Goal: Task Accomplishment & Management: Use online tool/utility

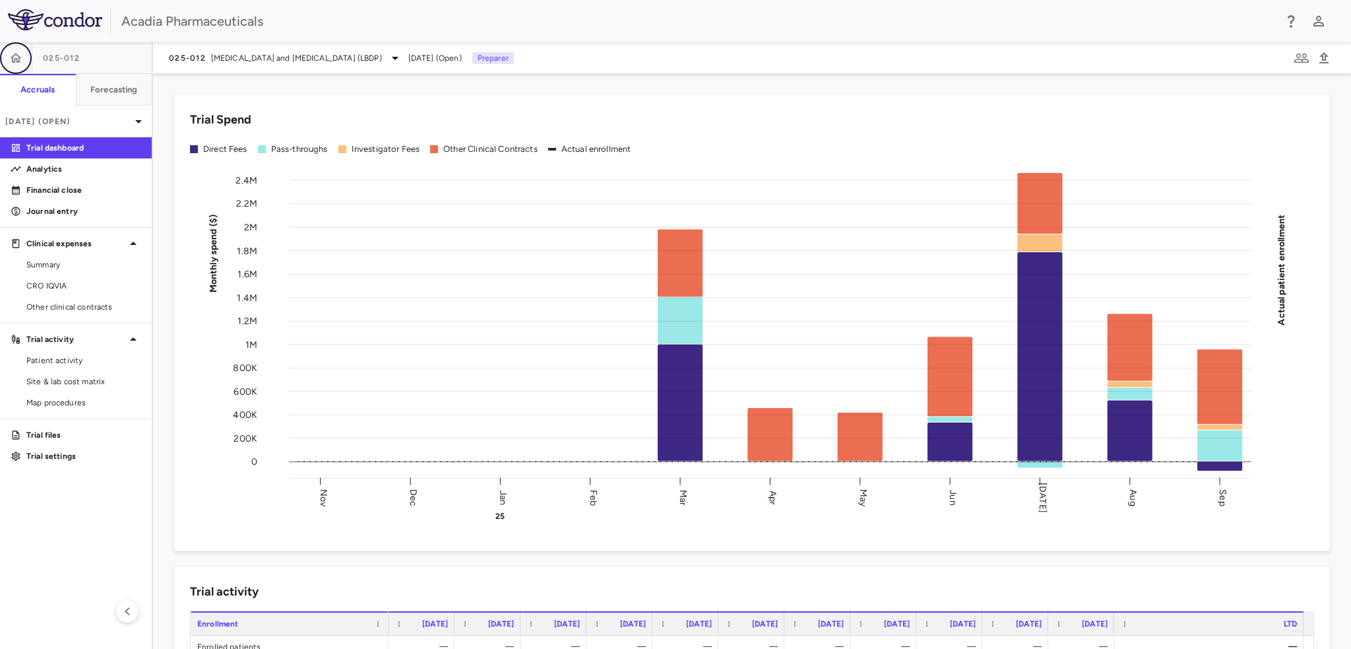
click at [13, 53] on icon "button" at bounding box center [15, 57] width 13 height 13
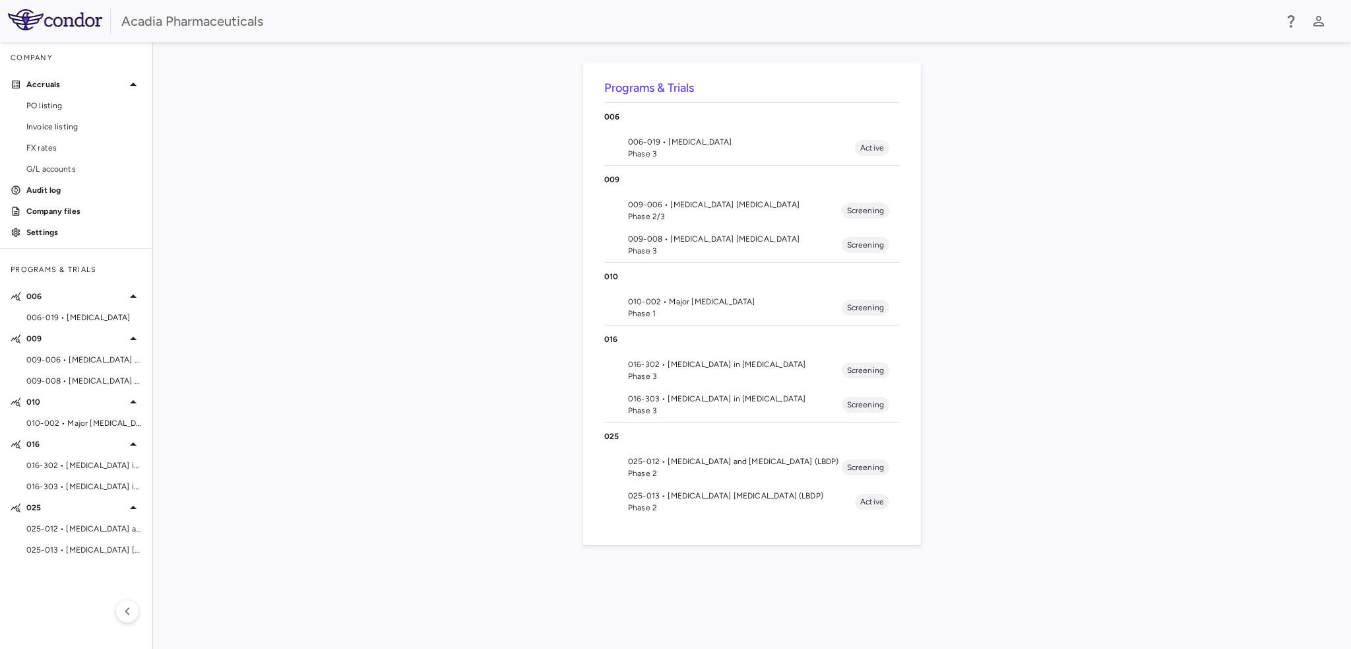
click at [684, 505] on span "Phase 2" at bounding box center [741, 507] width 227 height 12
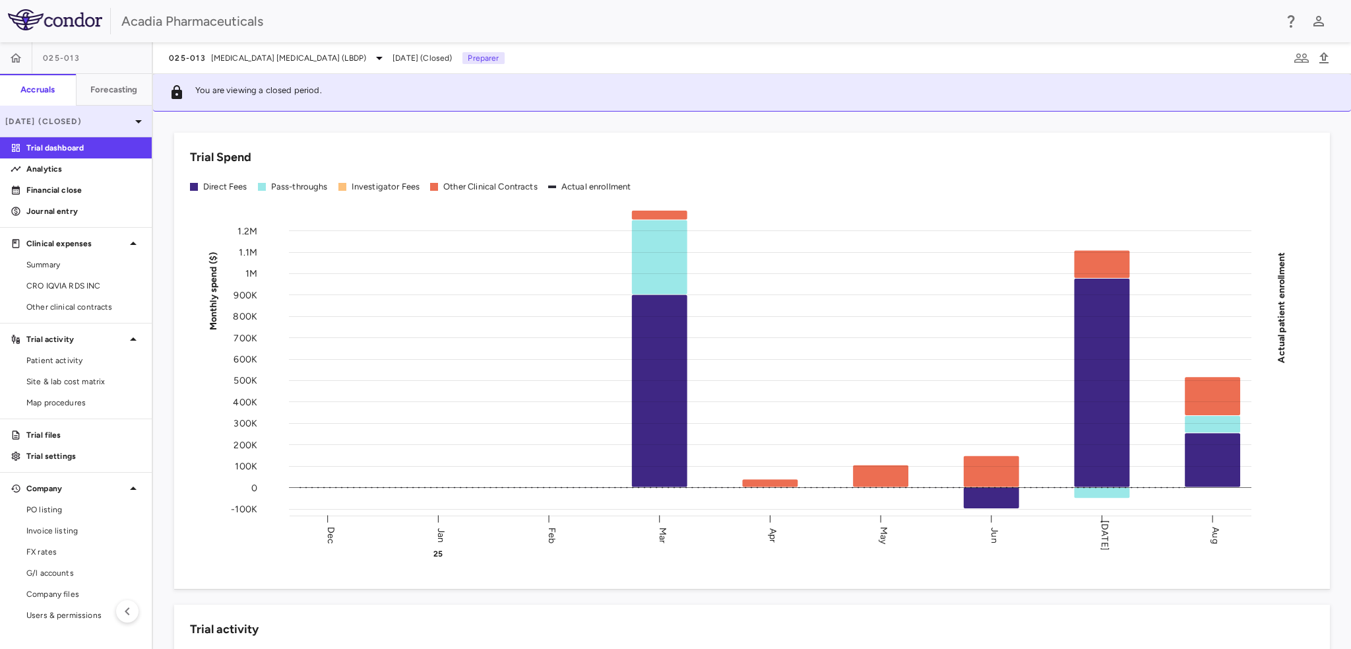
click at [115, 127] on div "[DATE] (Closed)" at bounding box center [76, 122] width 152 height 32
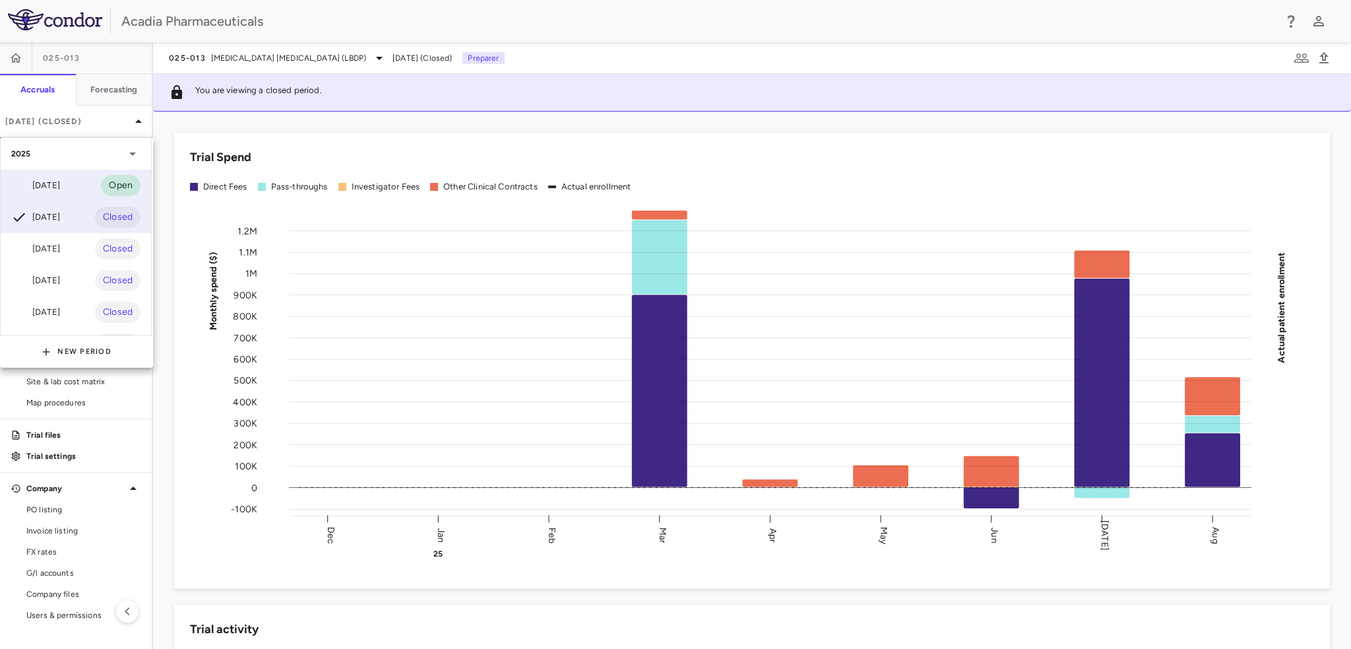
click at [60, 190] on div "[DATE]" at bounding box center [35, 185] width 49 height 16
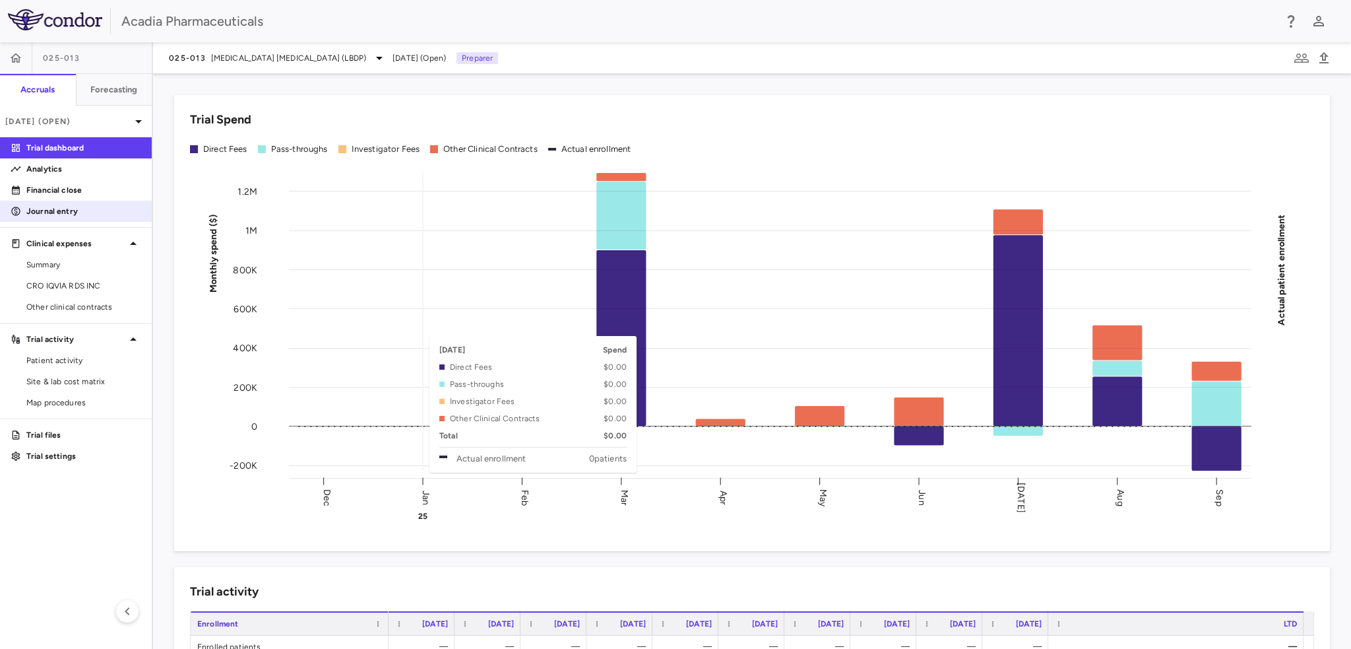
scroll to position [396, 0]
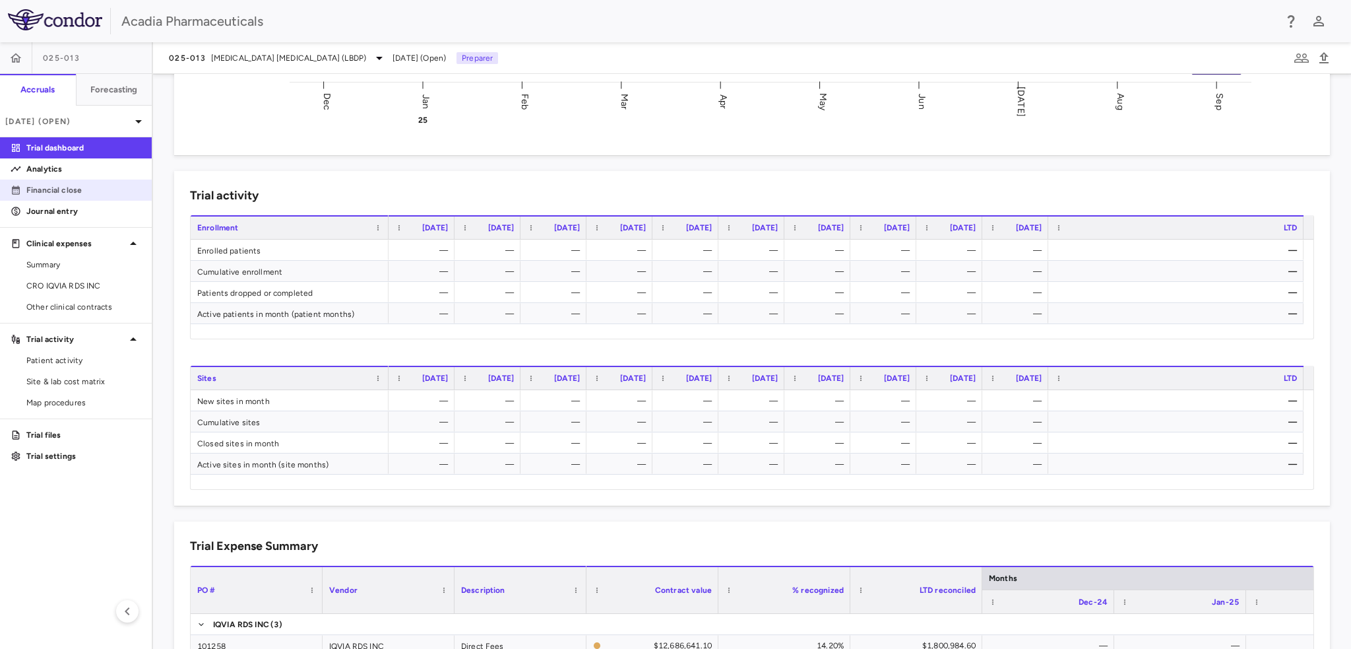
click at [55, 185] on p "Financial close" at bounding box center [83, 190] width 115 height 12
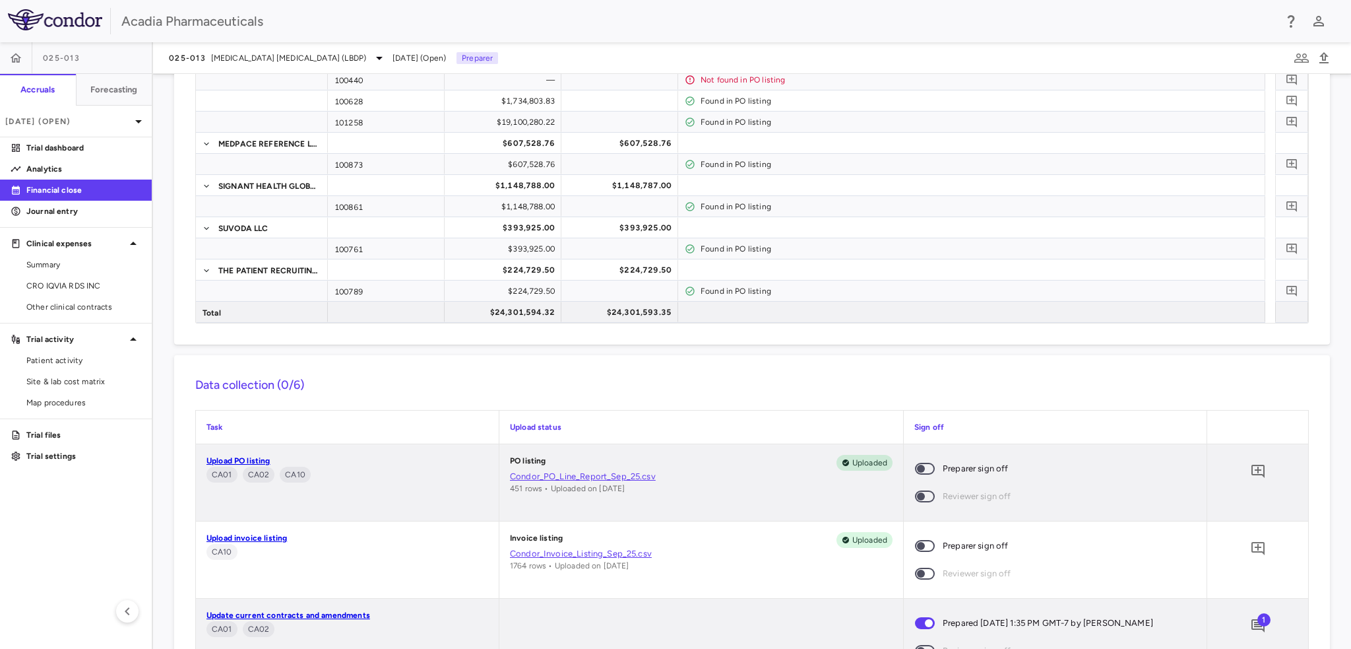
scroll to position [264, 0]
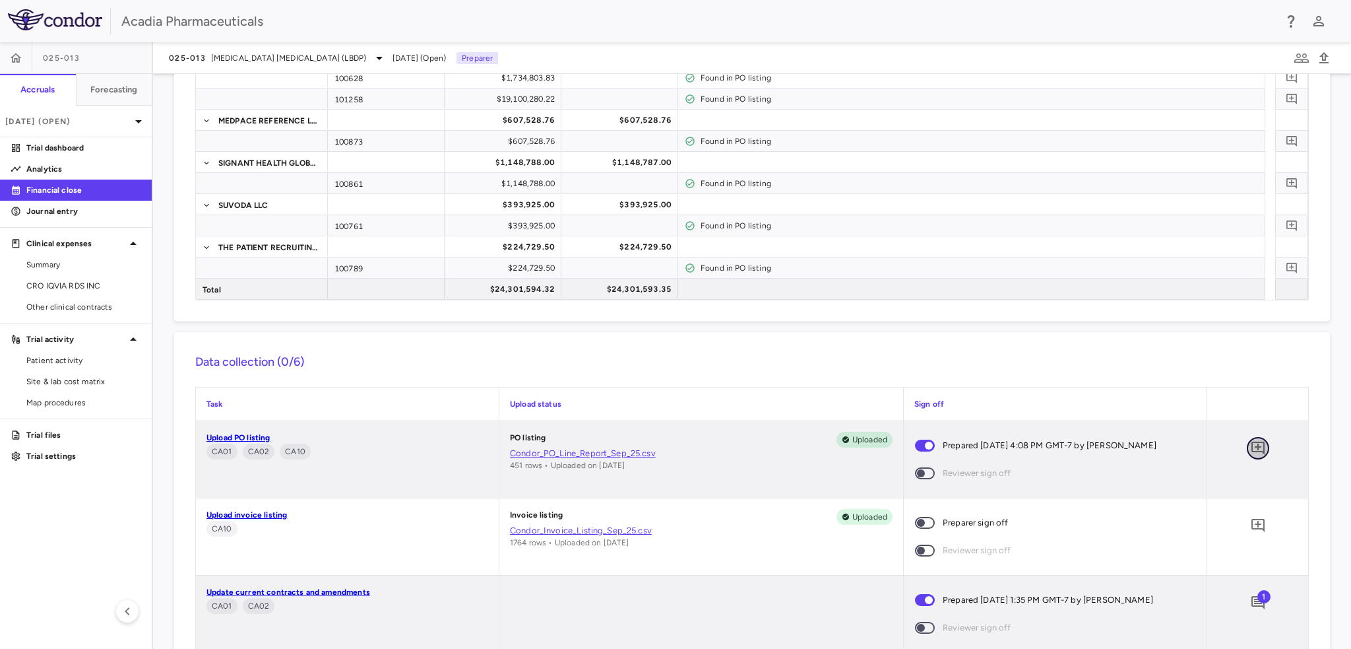
click at [1252, 446] on icon "Add comment" at bounding box center [1258, 447] width 13 height 13
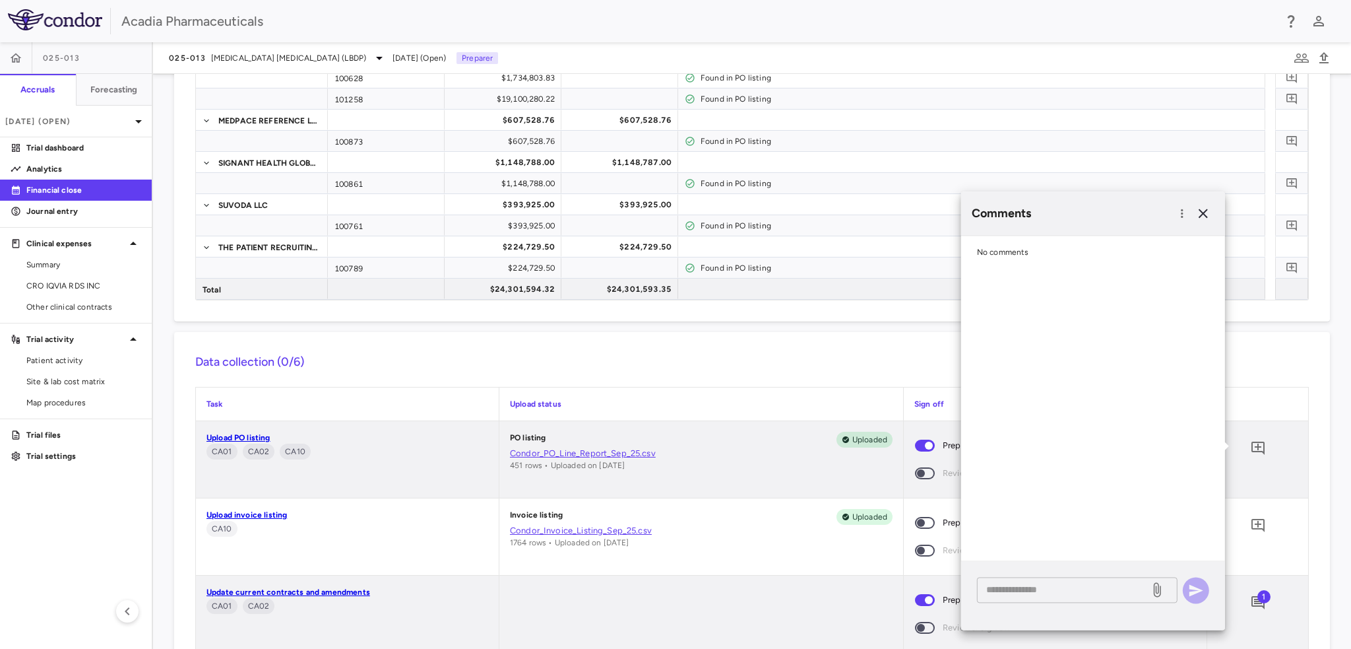
click at [1062, 593] on textarea at bounding box center [1063, 589] width 154 height 15
paste textarea "**********"
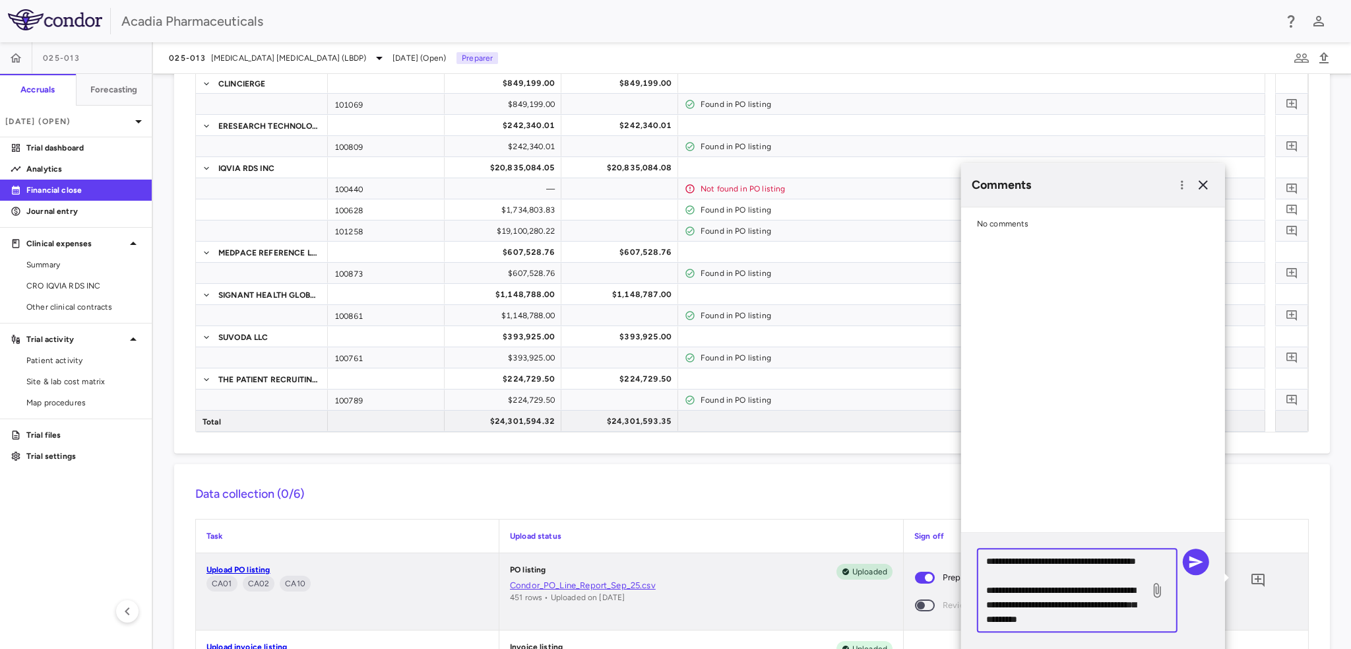
scroll to position [42, 0]
type textarea "**********"
click at [1194, 561] on icon "button" at bounding box center [1196, 562] width 16 height 16
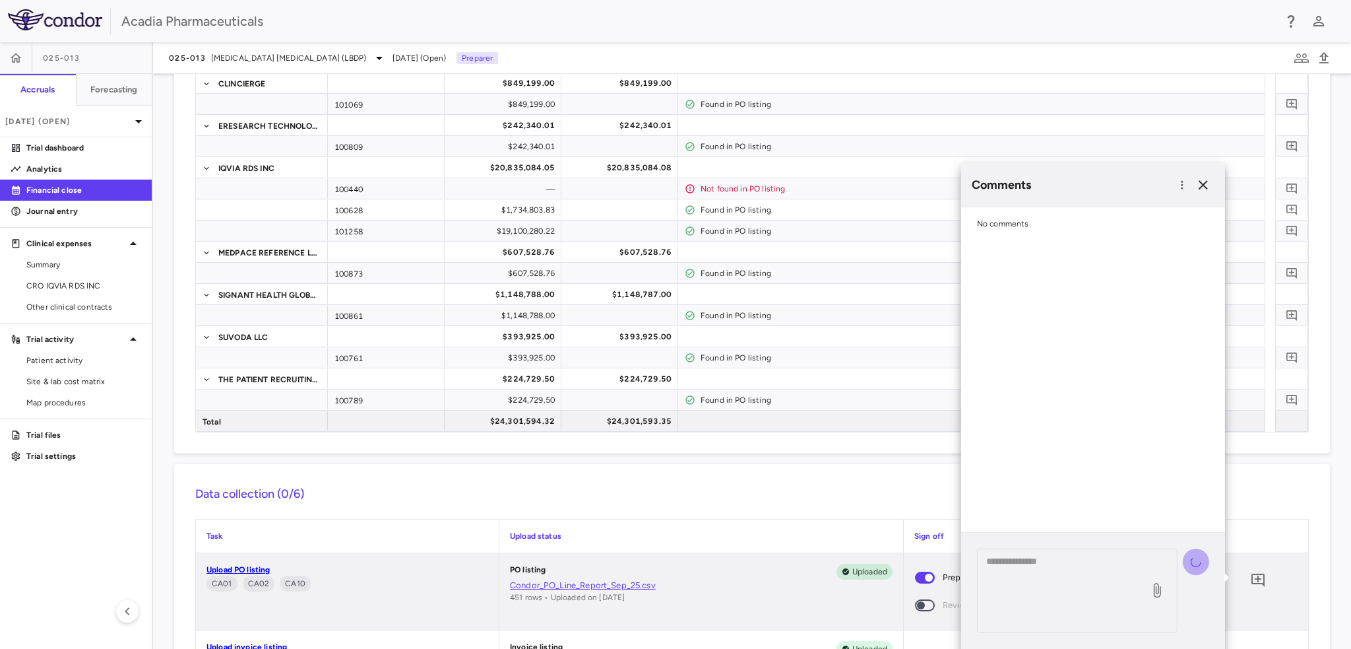
scroll to position [0, 0]
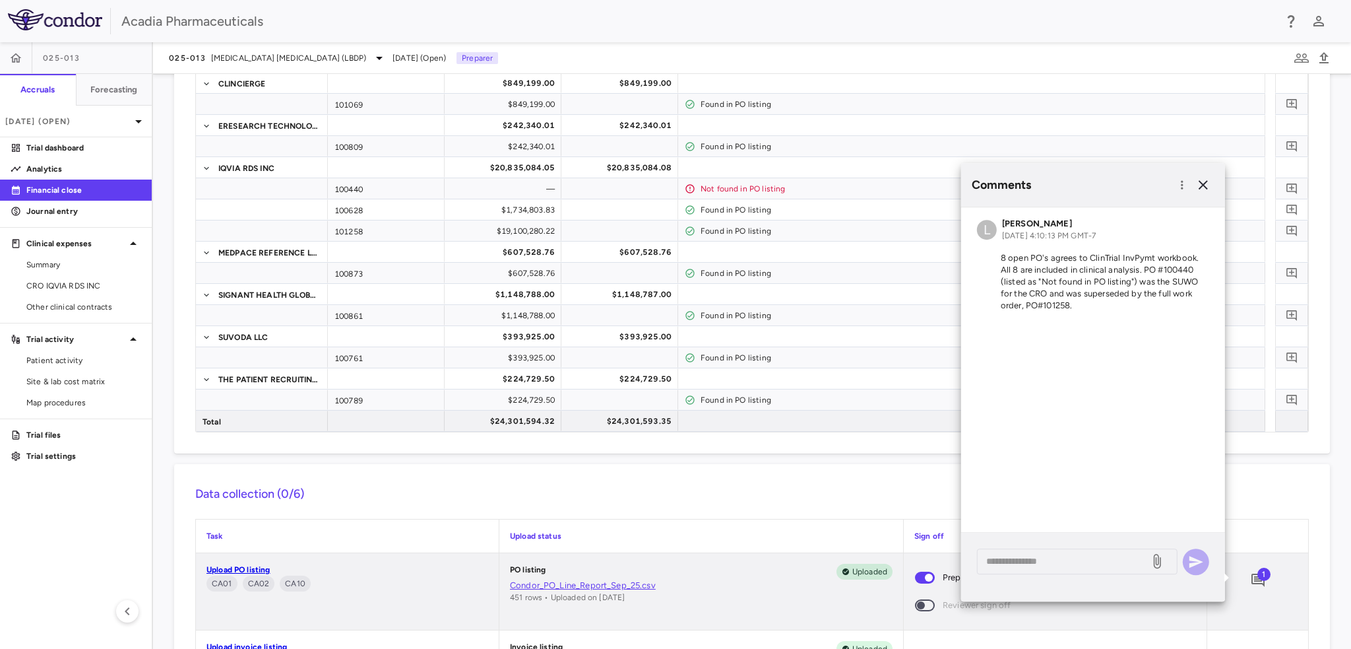
click at [1089, 307] on p "8 open PO's agrees to ClinTrial InvPymt workbook. All 8 are included in clinica…" at bounding box center [1093, 281] width 232 height 59
drag, startPoint x: 1081, startPoint y: 300, endPoint x: 1018, endPoint y: 276, distance: 67.0
click at [1027, 290] on p "8 open PO's agrees to ClinTrial InvPymt workbook. All 8 are included in clinica…" at bounding box center [1093, 281] width 232 height 59
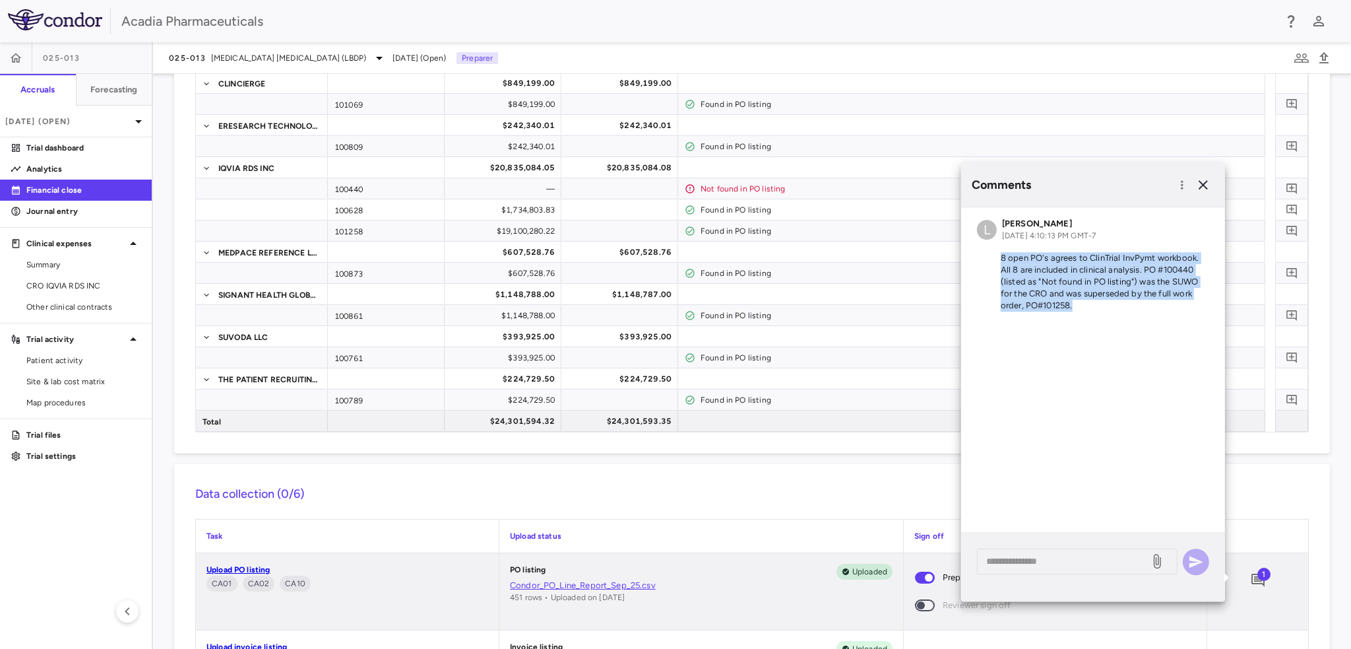
drag, startPoint x: 1002, startPoint y: 255, endPoint x: 1086, endPoint y: 309, distance: 100.3
click at [1086, 309] on p "8 open PO's agrees to ClinTrial InvPymt workbook. All 8 are included in clinica…" at bounding box center [1093, 281] width 232 height 59
copy p "8 open PO's agrees to ClinTrial InvPymt workbook. All 8 are included in clinica…"
click at [1201, 192] on icon "button" at bounding box center [1204, 185] width 16 height 16
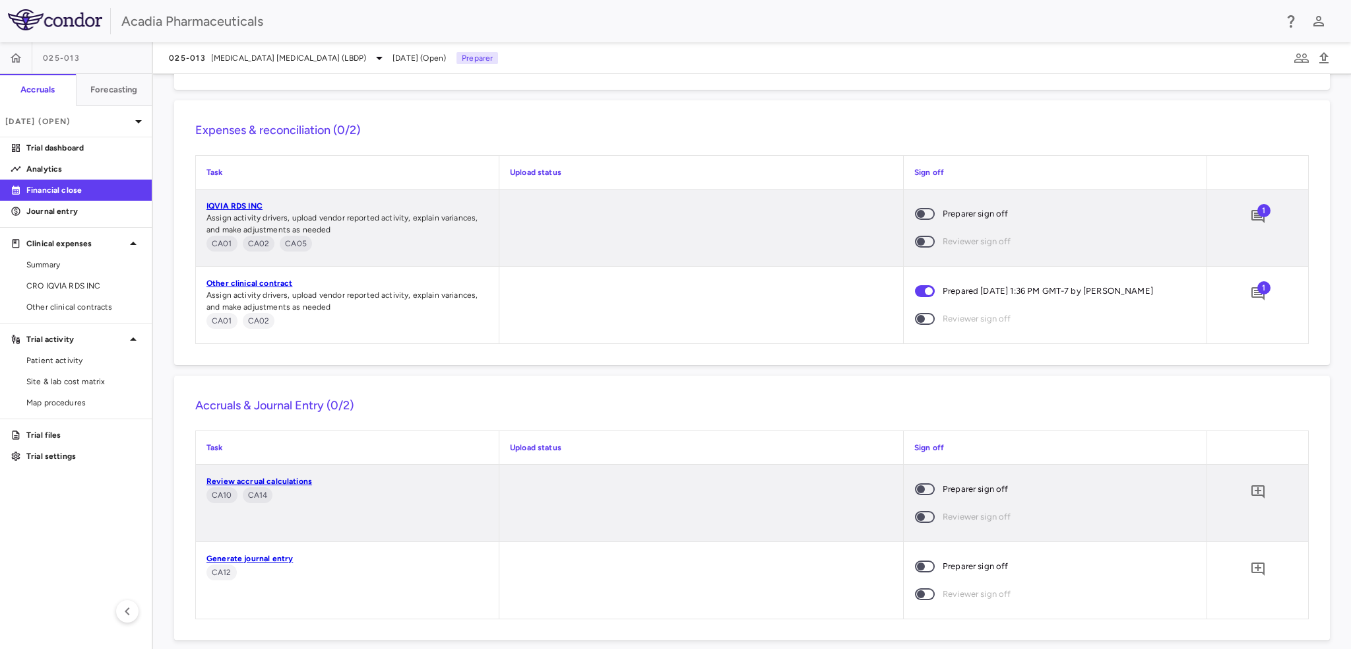
scroll to position [1141, 0]
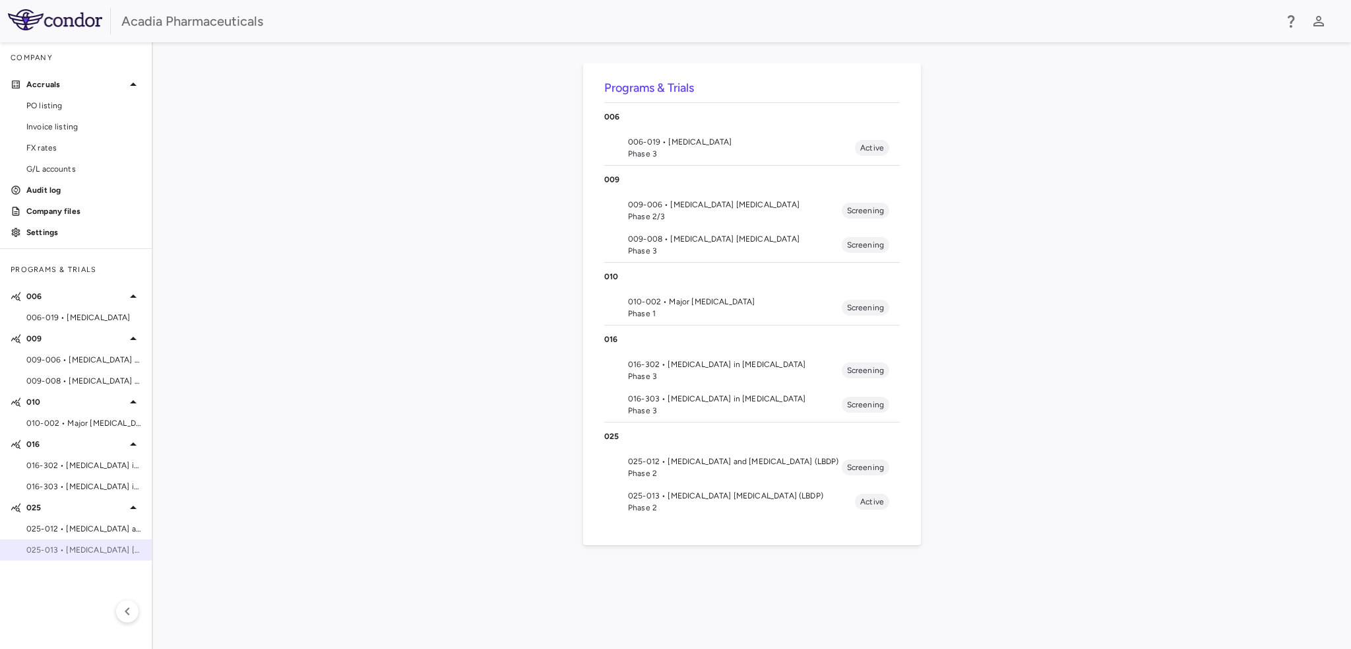
click at [58, 544] on span "025-013 • [MEDICAL_DATA] [MEDICAL_DATA] (LBDP)" at bounding box center [83, 550] width 115 height 12
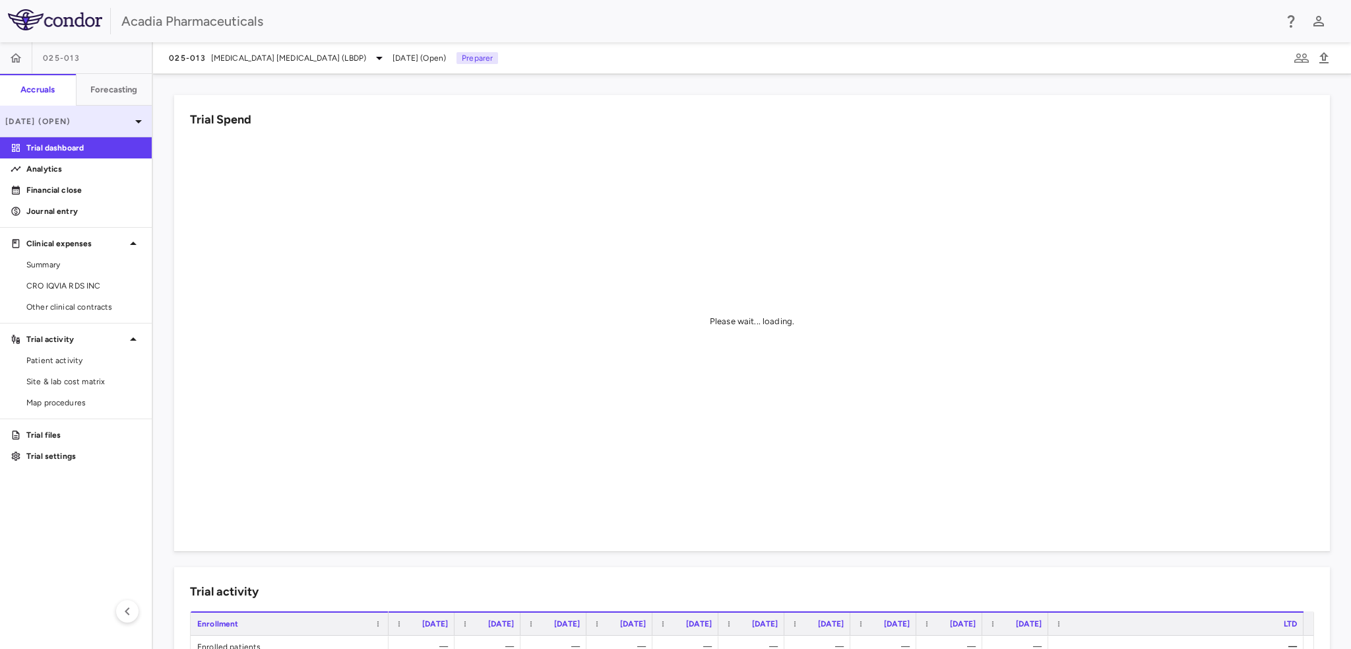
click at [121, 121] on p "[DATE] (Open)" at bounding box center [67, 121] width 125 height 12
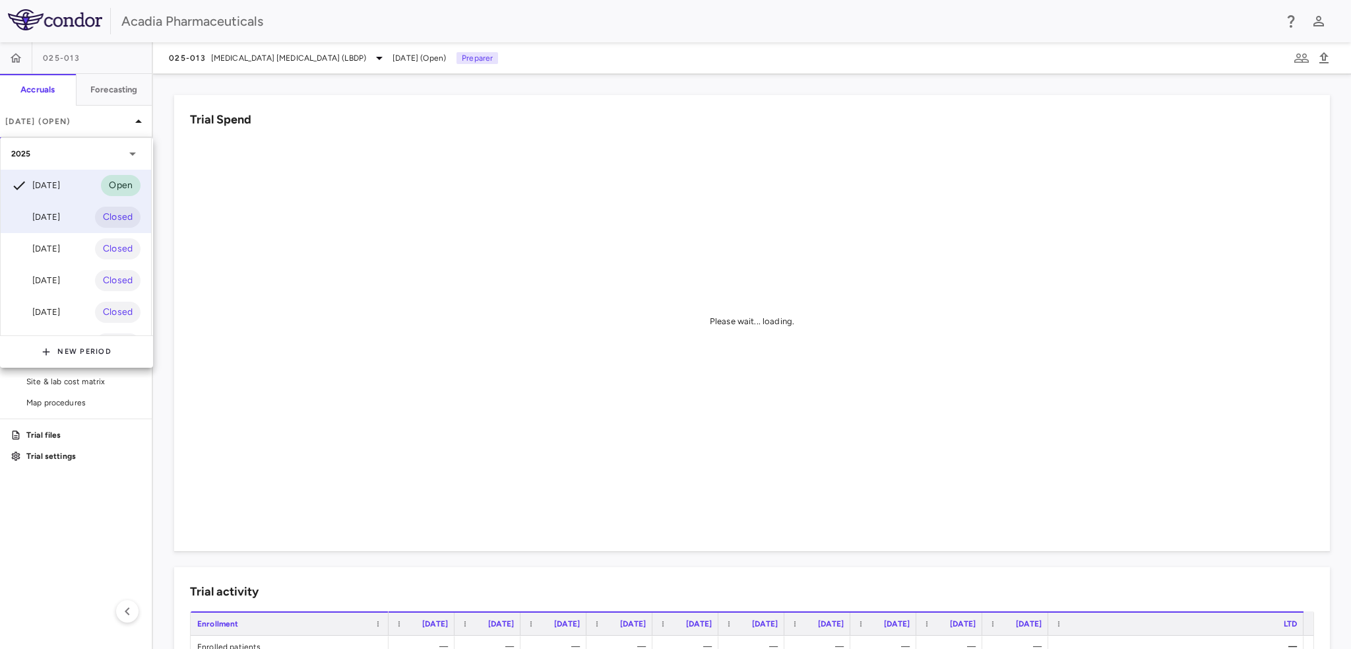
click at [55, 218] on div "[DATE]" at bounding box center [35, 217] width 49 height 16
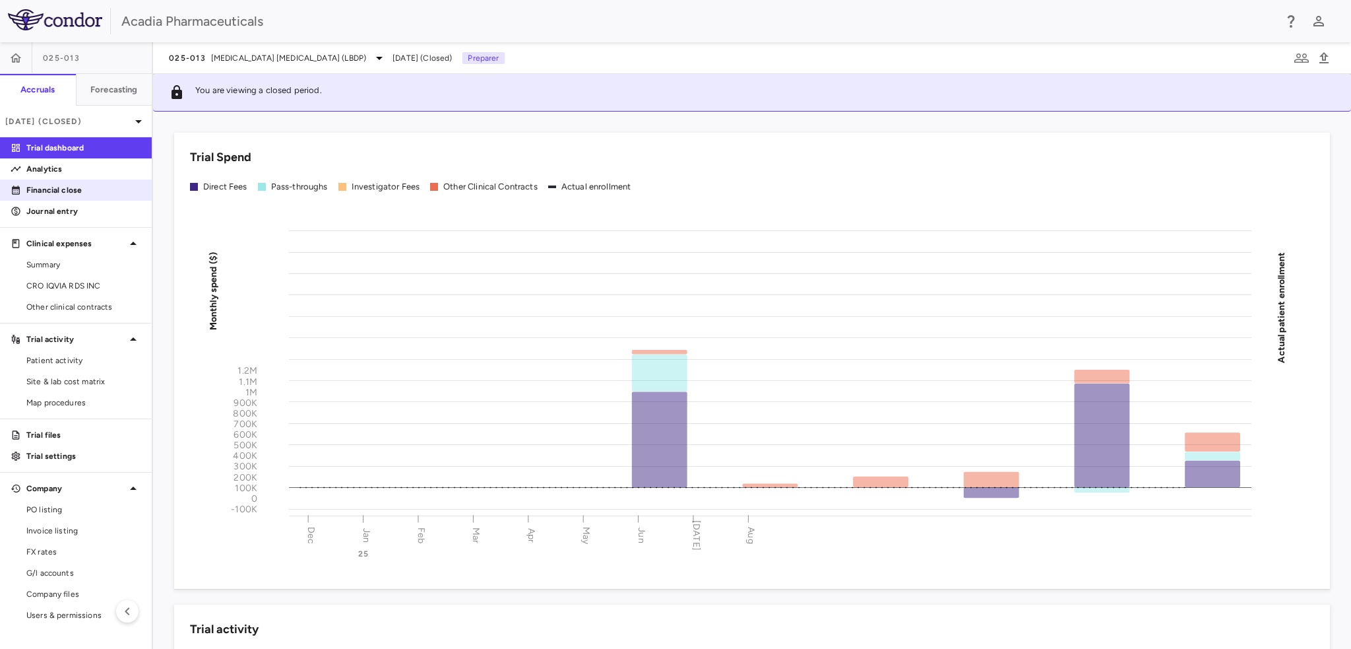
click at [96, 197] on link "Financial close" at bounding box center [76, 190] width 152 height 20
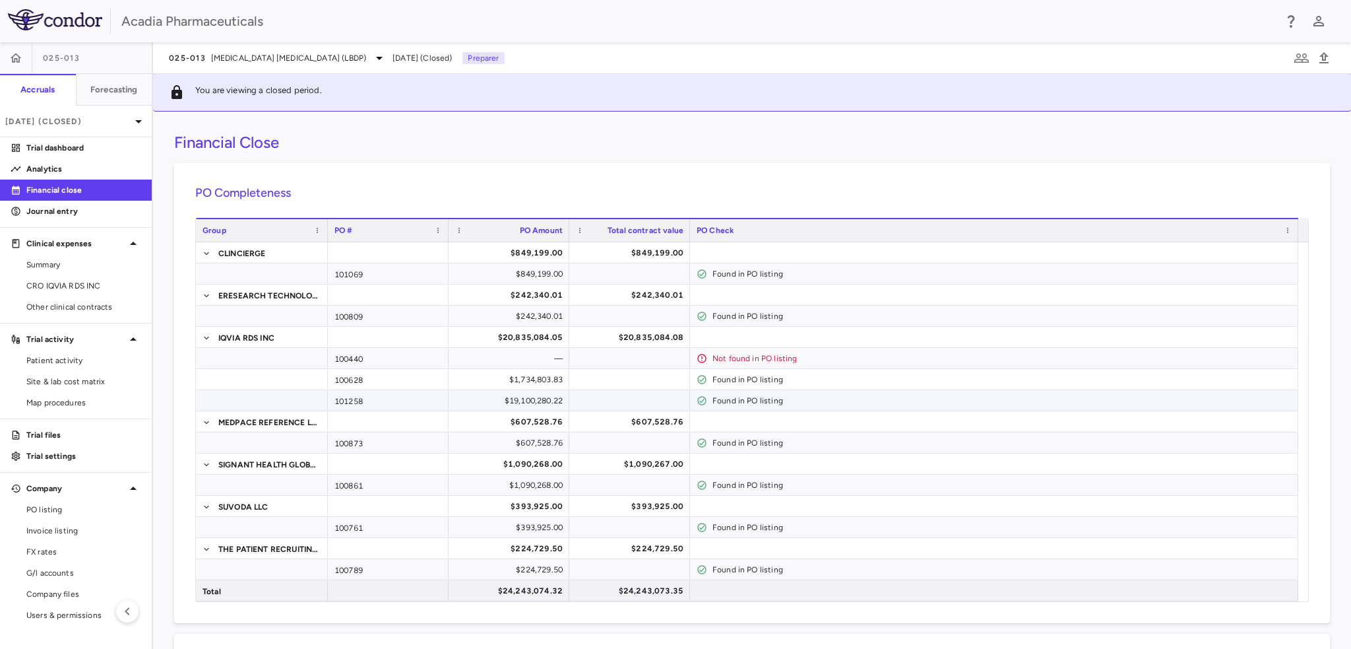
scroll to position [330, 0]
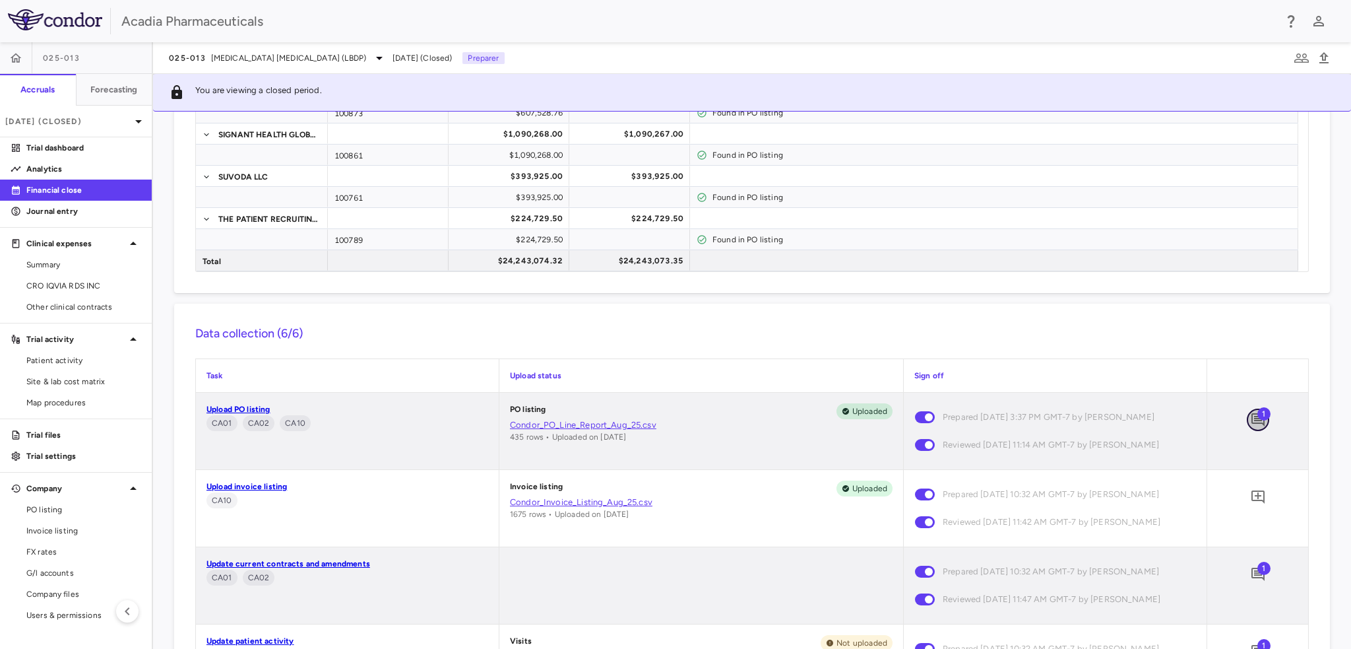
click at [1254, 422] on icon "Add comment" at bounding box center [1258, 419] width 13 height 13
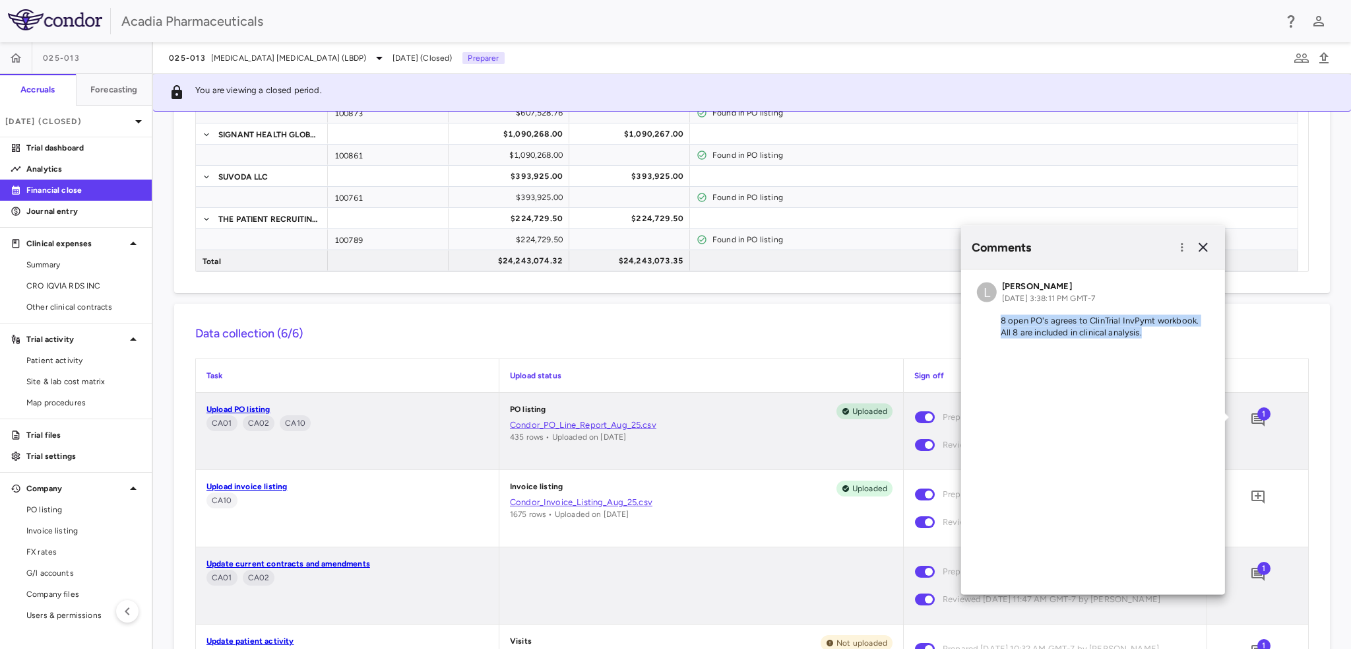
drag, startPoint x: 996, startPoint y: 319, endPoint x: 1172, endPoint y: 343, distance: 177.2
click at [1172, 343] on div "L Lindsey Dugan Sep 05, 2025, 3:38:11 PM GMT-7 8 open PO's agrees to ClinTrial …" at bounding box center [1093, 312] width 264 height 84
copy p "8 open PO's agrees to ClinTrial InvPymt workbook. All 8 are included in clinica…"
